Goal: Transaction & Acquisition: Register for event/course

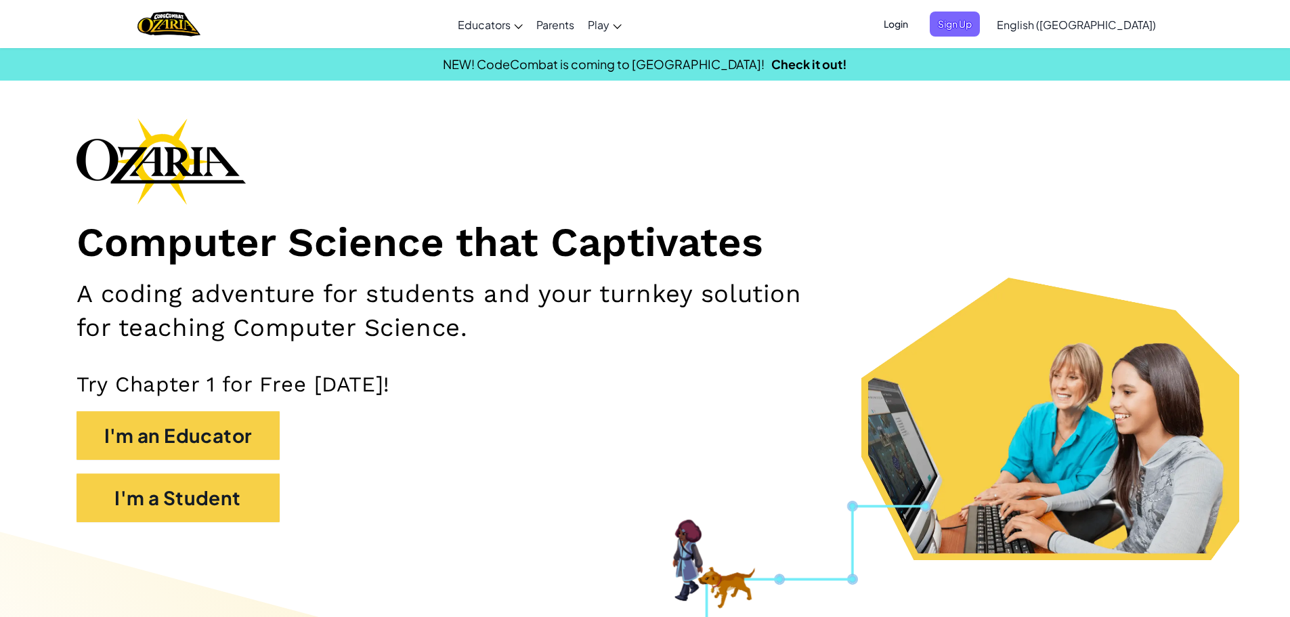
click at [222, 408] on div "Computer Science that Captivates A coding adventure for students and your turnk…" at bounding box center [644, 327] width 1137 height 418
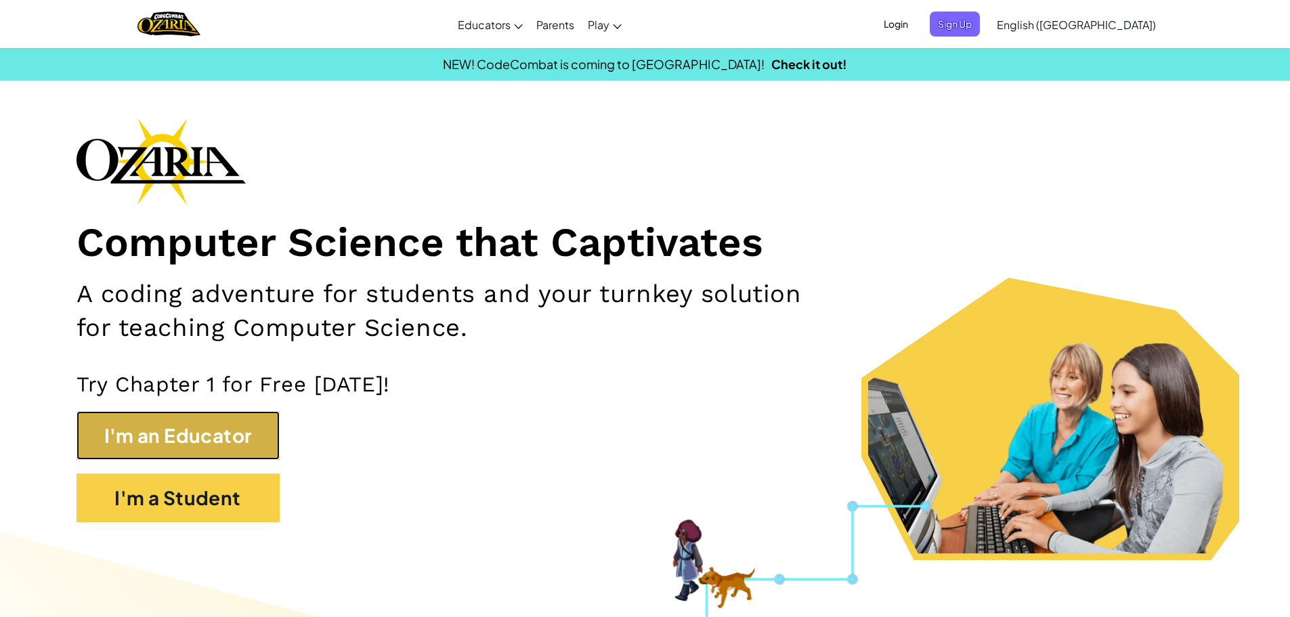
click at [222, 430] on button "I'm an Educator" at bounding box center [177, 435] width 203 height 49
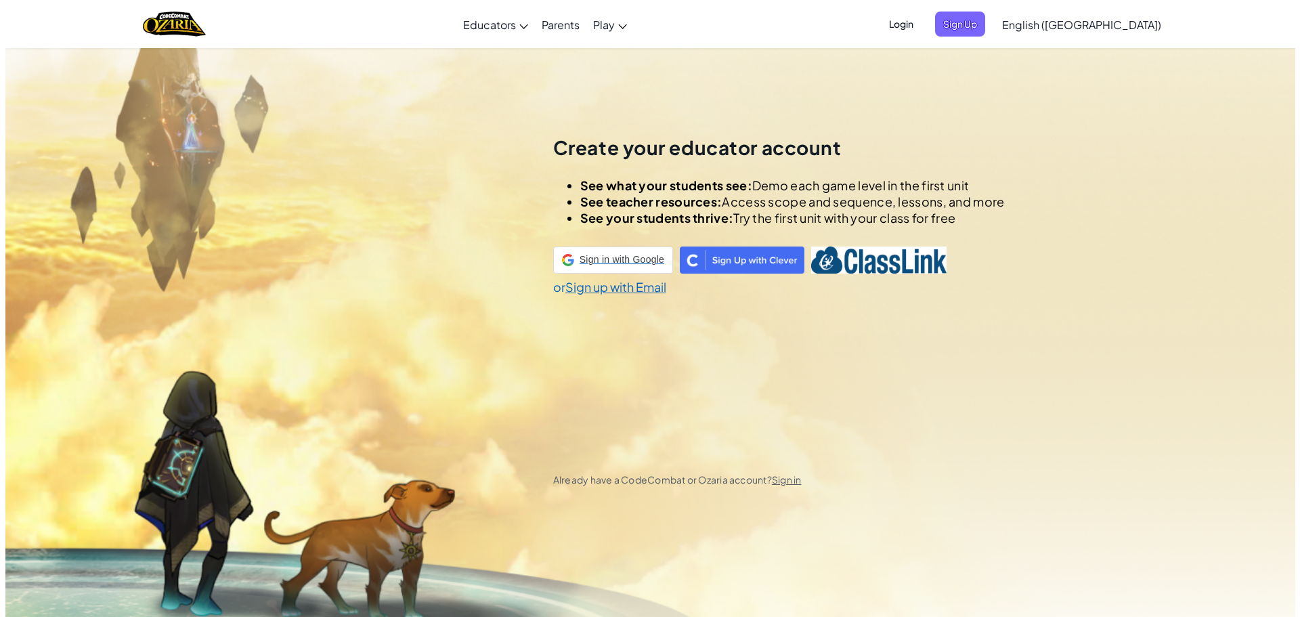
scroll to position [47, 0]
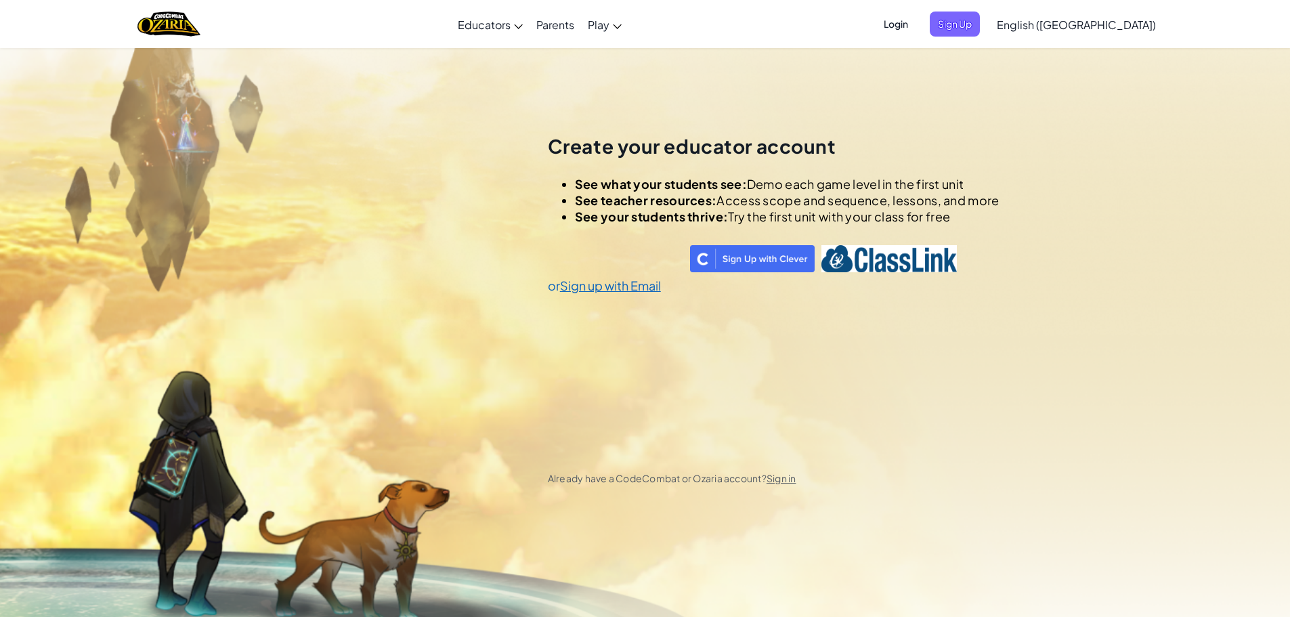
click at [916, 26] on span "Login" at bounding box center [895, 24] width 41 height 25
